Goal: Register for event/course

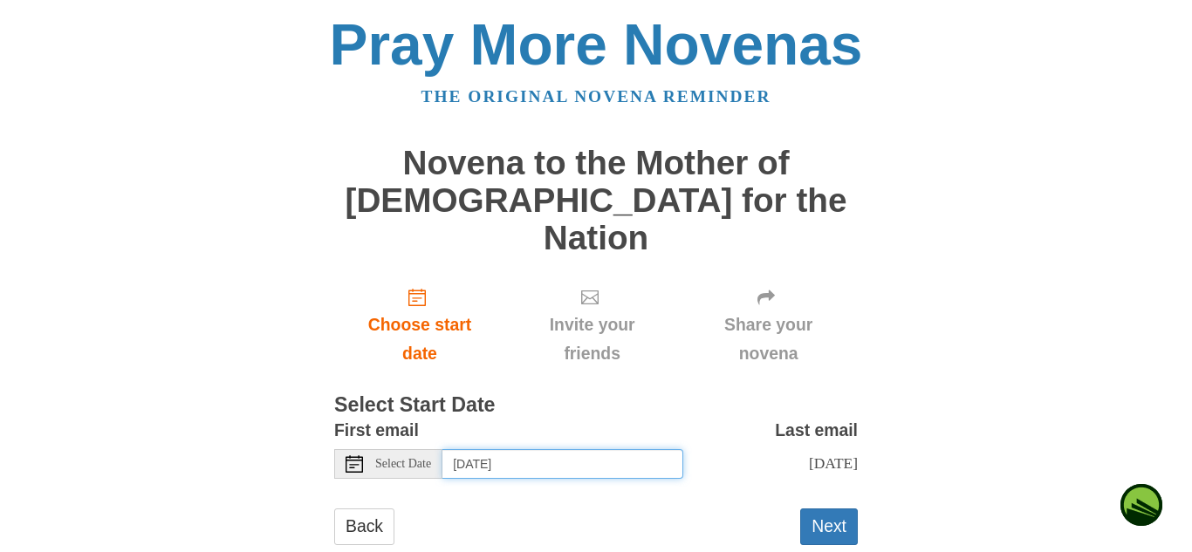
click at [492, 449] on input "Wednesday, October 1st" at bounding box center [562, 464] width 241 height 30
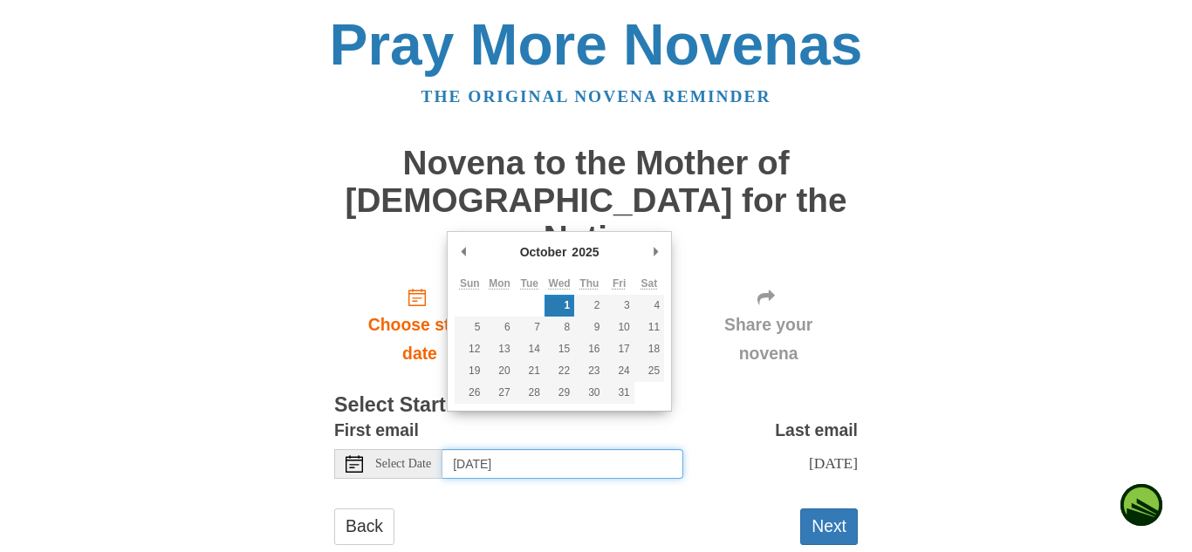
click at [467, 449] on input "Wednesday, October 1st" at bounding box center [562, 464] width 241 height 30
click at [413, 458] on span "Select Date" at bounding box center [403, 464] width 56 height 12
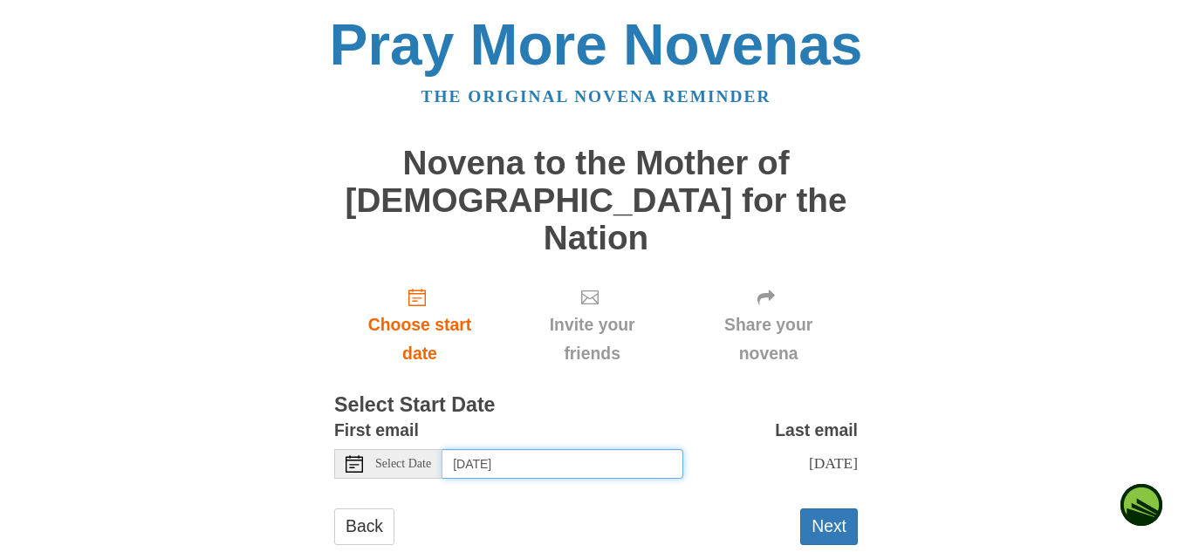
click at [475, 449] on input "Wednesday, October 1st" at bounding box center [562, 464] width 241 height 30
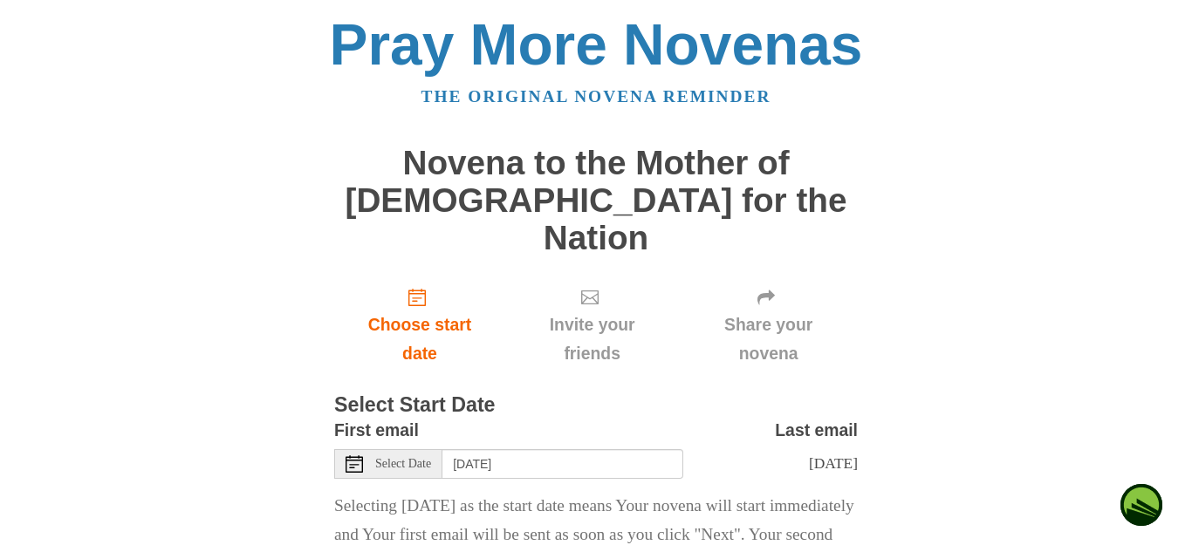
click at [532, 416] on div "First email Select Date Tuesday, September 30th" at bounding box center [508, 447] width 349 height 63
click at [422, 449] on div "Select Date" at bounding box center [388, 464] width 108 height 30
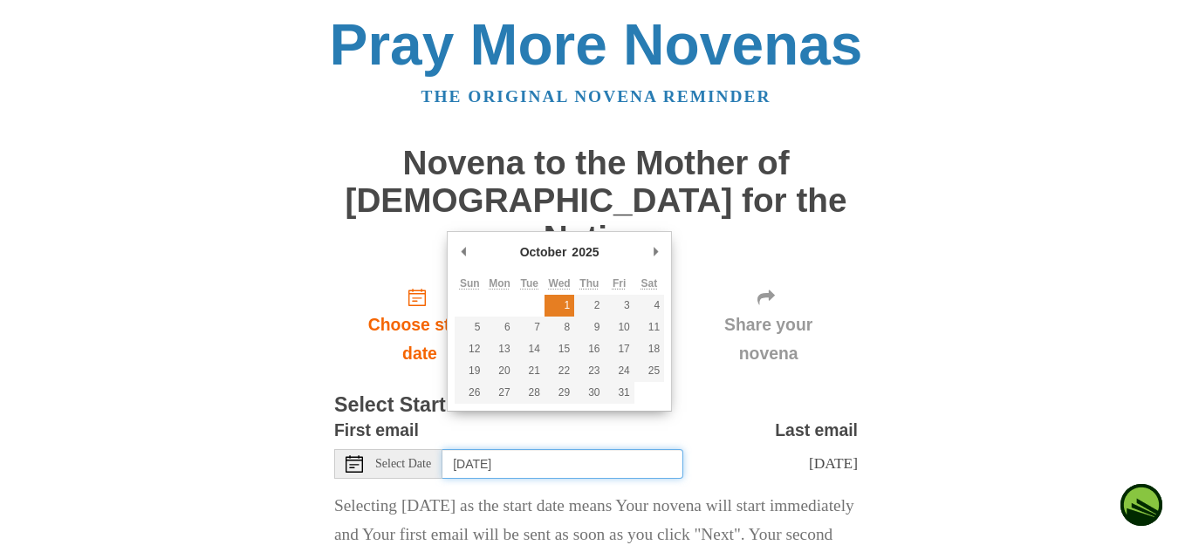
type input "Wednesday, October 1st"
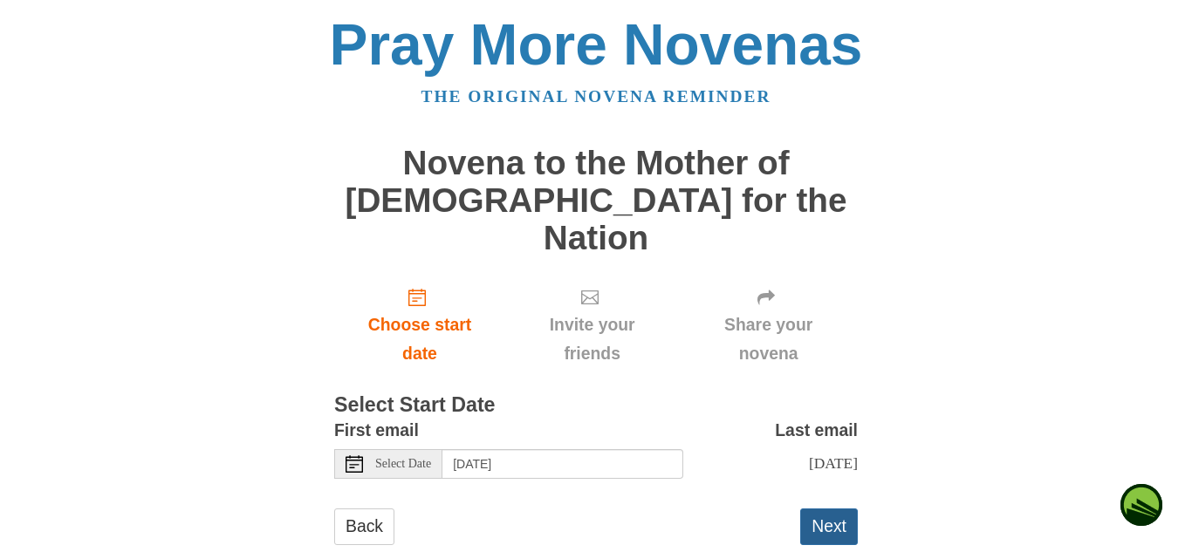
click at [823, 509] on button "Next" at bounding box center [829, 527] width 58 height 36
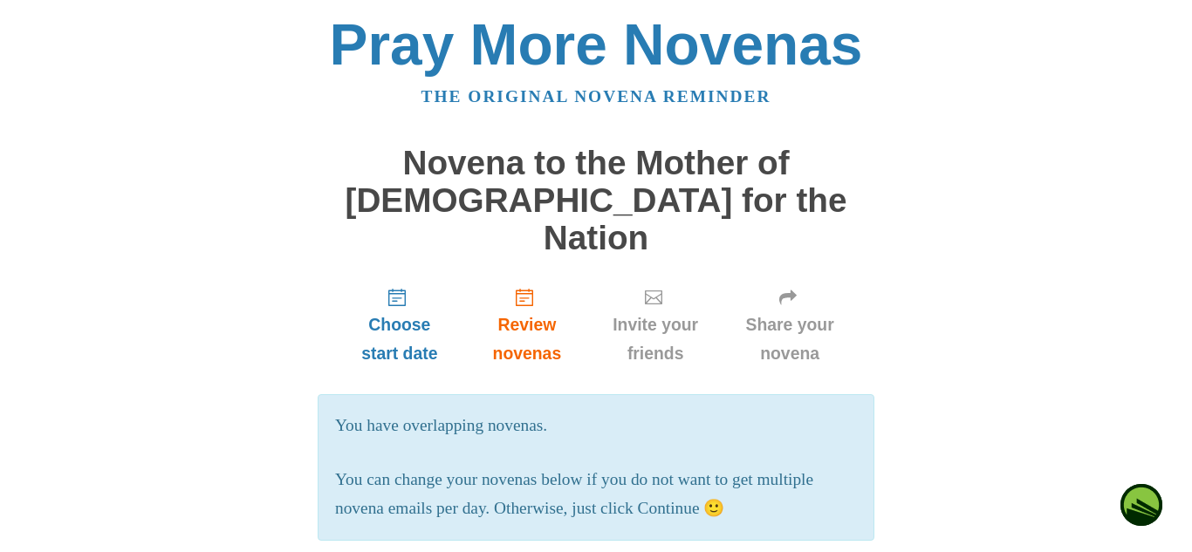
click at [749, 482] on p "You can change your novenas below if you do not want to get multiple novena ema…" at bounding box center [596, 495] width 522 height 58
click at [749, 474] on p "You can change your novenas below if you do not want to get multiple novena ema…" at bounding box center [596, 495] width 522 height 58
click at [690, 478] on p "You can change your novenas below if you do not want to get multiple novena ema…" at bounding box center [596, 495] width 522 height 58
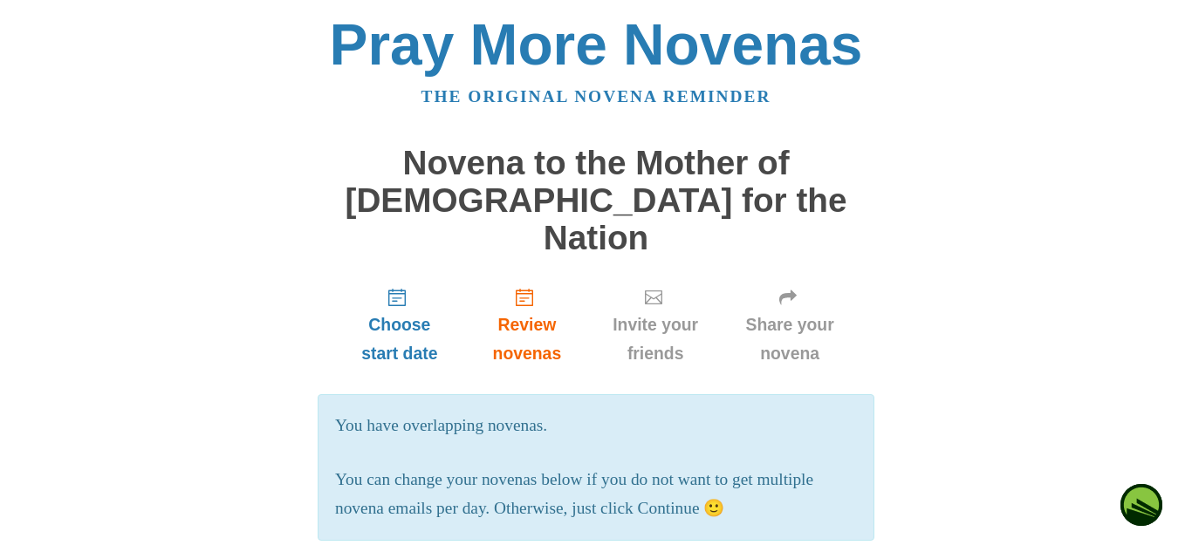
click at [690, 478] on p "You can change your novenas below if you do not want to get multiple novena ema…" at bounding box center [596, 495] width 522 height 58
click at [672, 481] on p "You can change your novenas below if you do not want to get multiple novena ema…" at bounding box center [596, 495] width 522 height 58
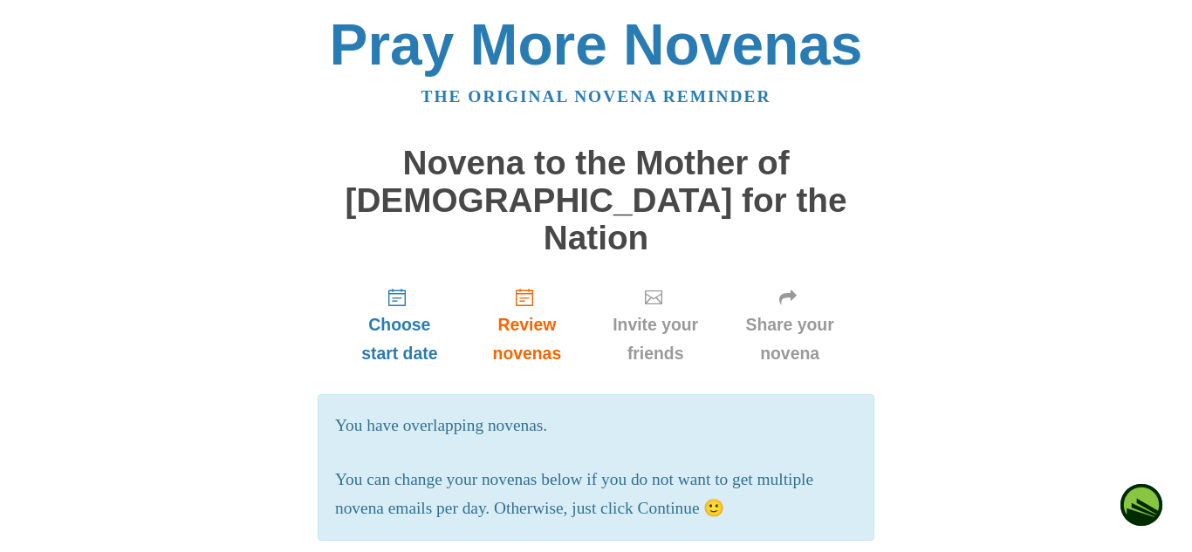
click at [672, 478] on p "You can change your novenas below if you do not want to get multiple novena ema…" at bounding box center [596, 495] width 522 height 58
click at [746, 477] on p "You can change your novenas below if you do not want to get multiple novena ema…" at bounding box center [596, 495] width 522 height 58
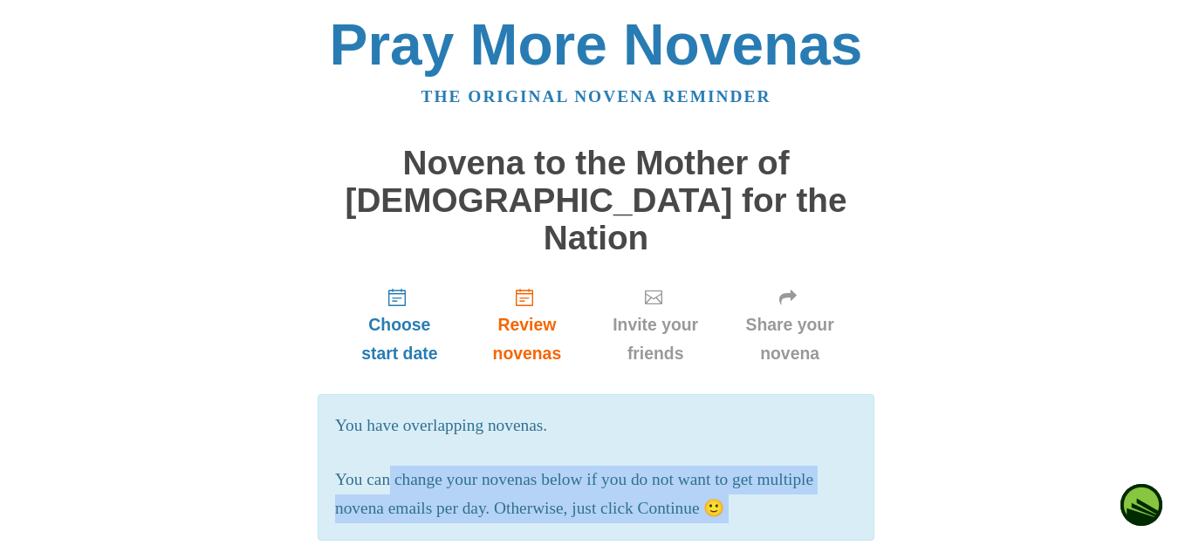
click at [746, 477] on p "You can change your novenas below if you do not want to get multiple novena ema…" at bounding box center [596, 495] width 522 height 58
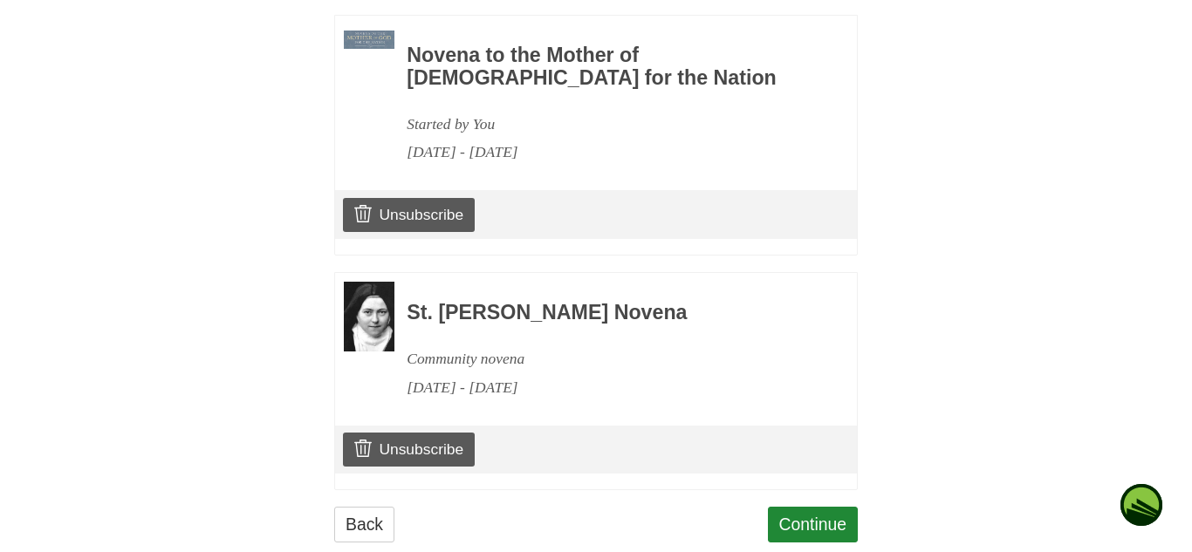
scroll to position [1177, 0]
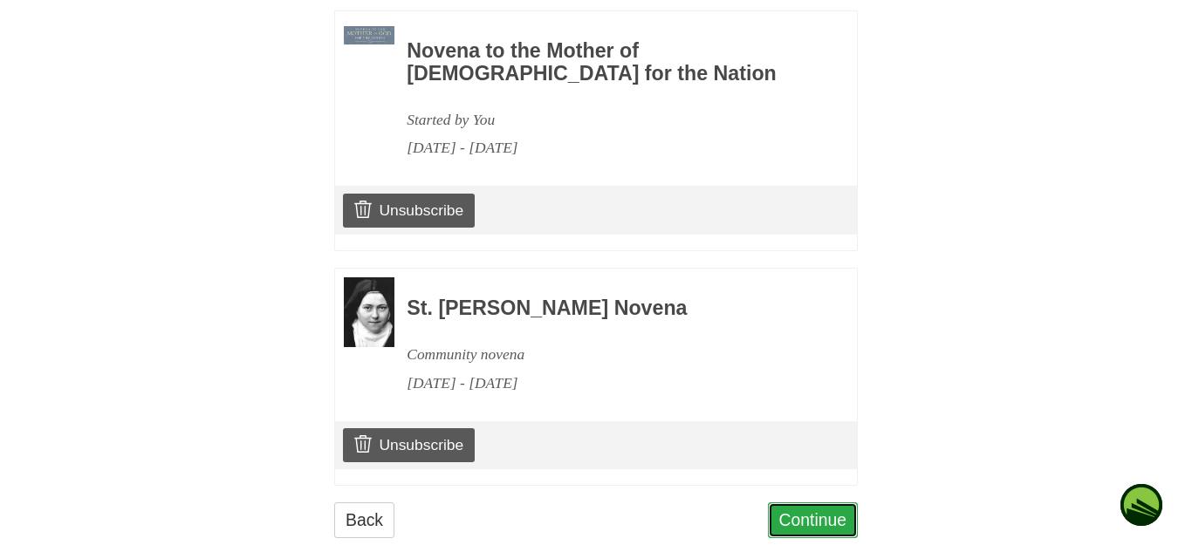
click at [816, 503] on link "Continue" at bounding box center [813, 521] width 91 height 36
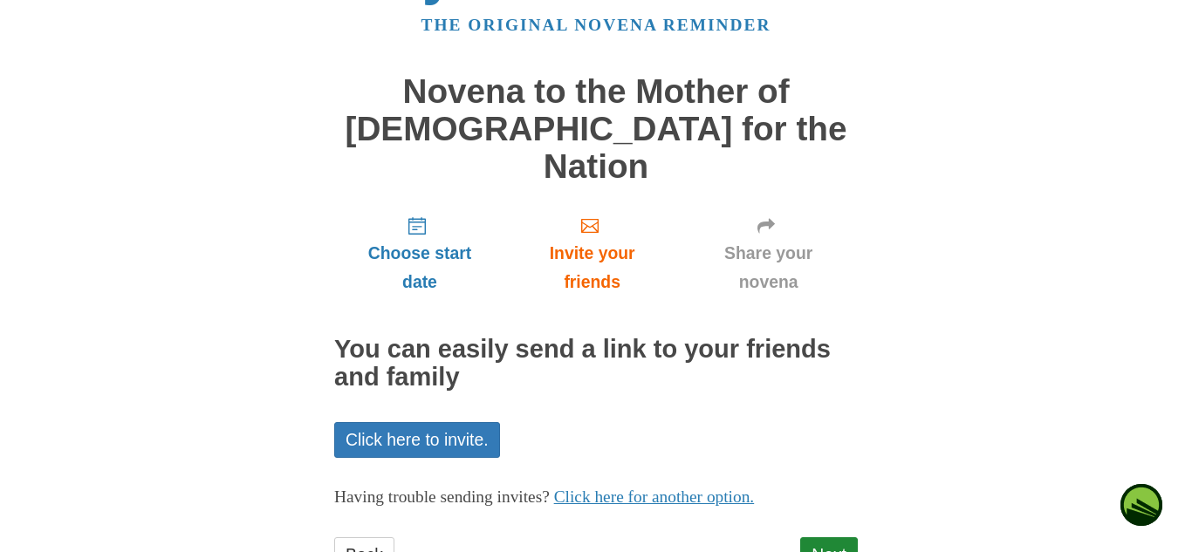
scroll to position [106, 0]
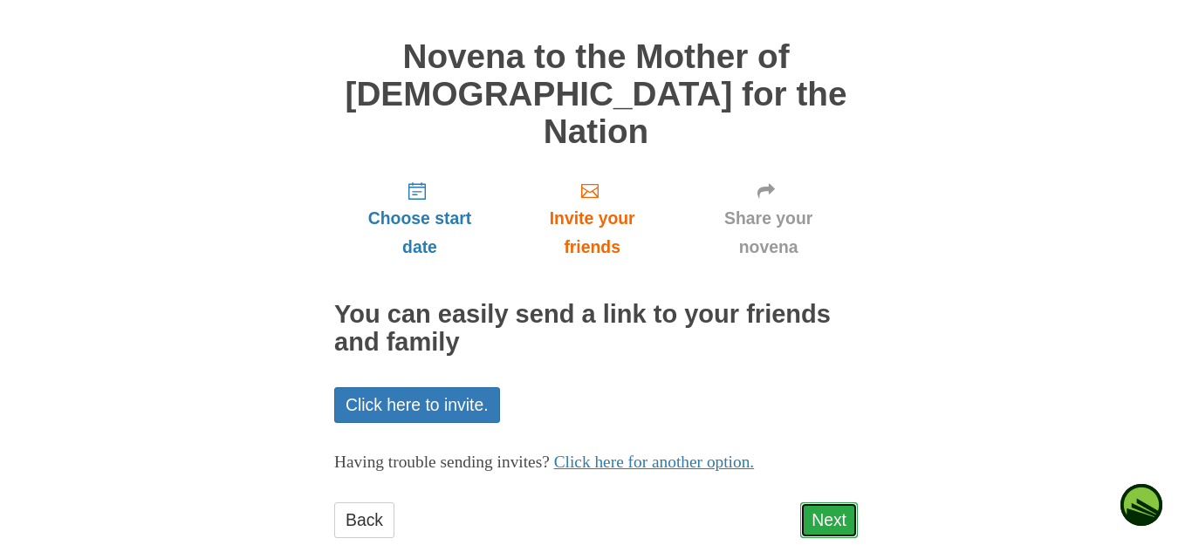
click at [831, 503] on link "Next" at bounding box center [829, 521] width 58 height 36
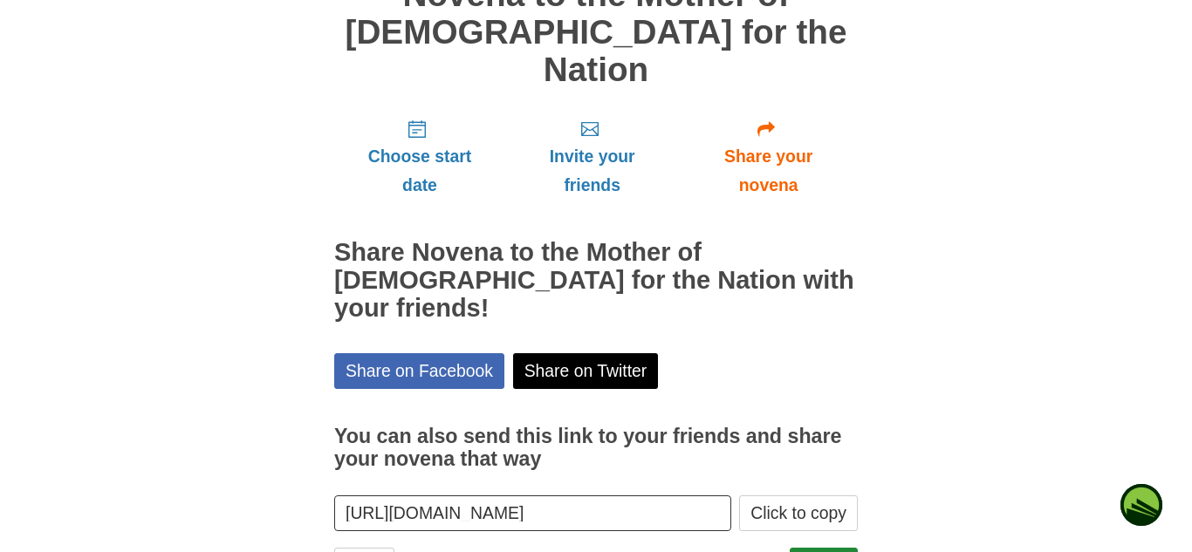
scroll to position [186, 0]
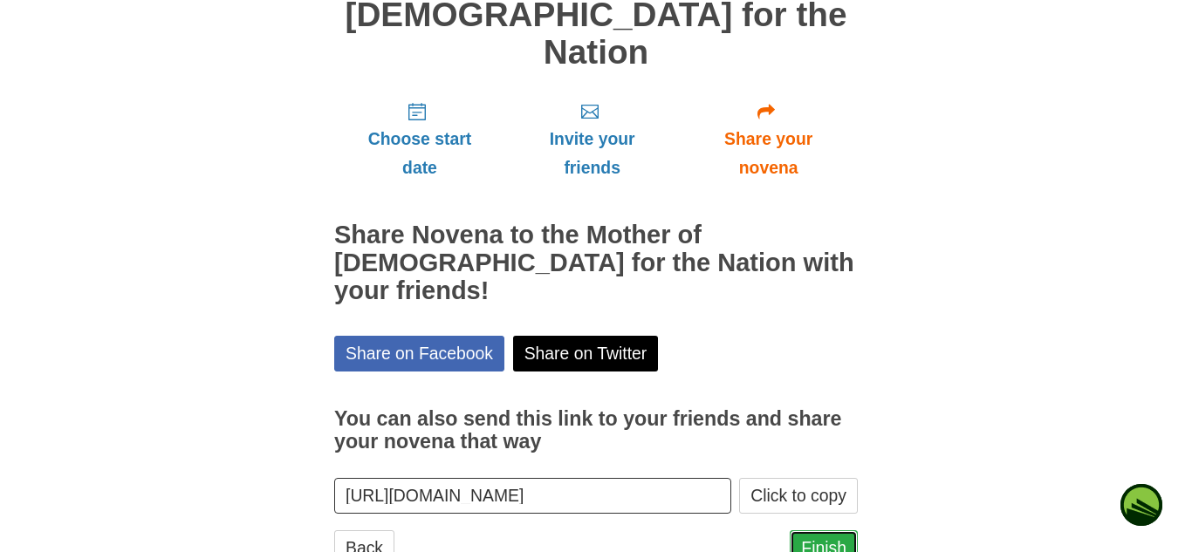
click at [820, 530] on link "Finish" at bounding box center [824, 548] width 68 height 36
